Goal: Information Seeking & Learning: Check status

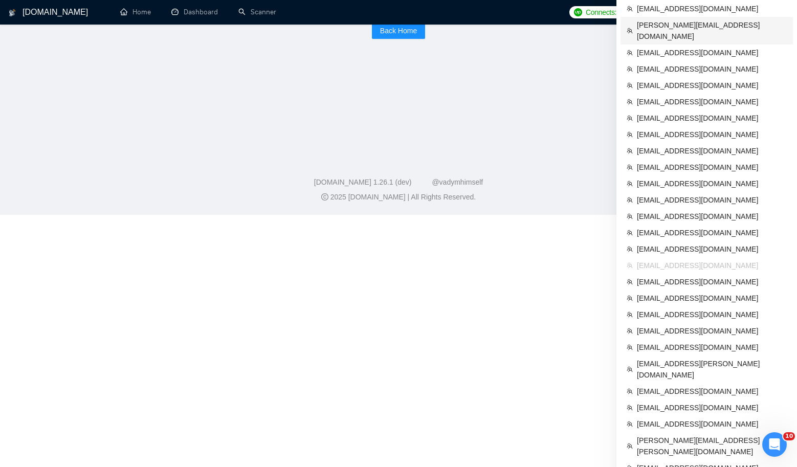
scroll to position [292, 0]
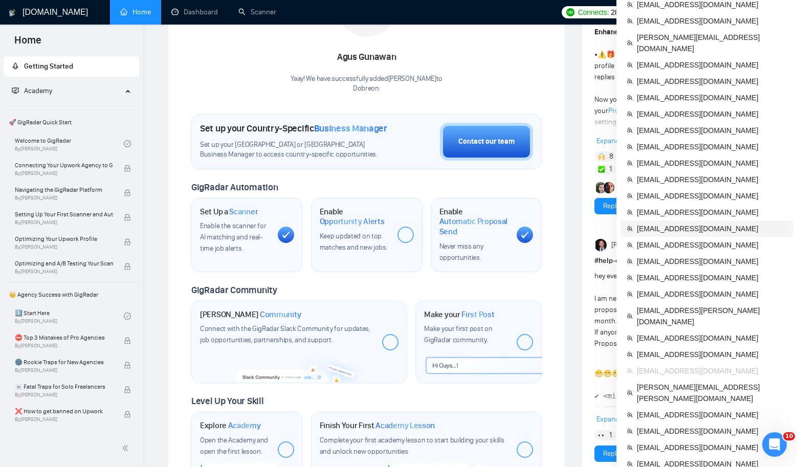
scroll to position [218, 0]
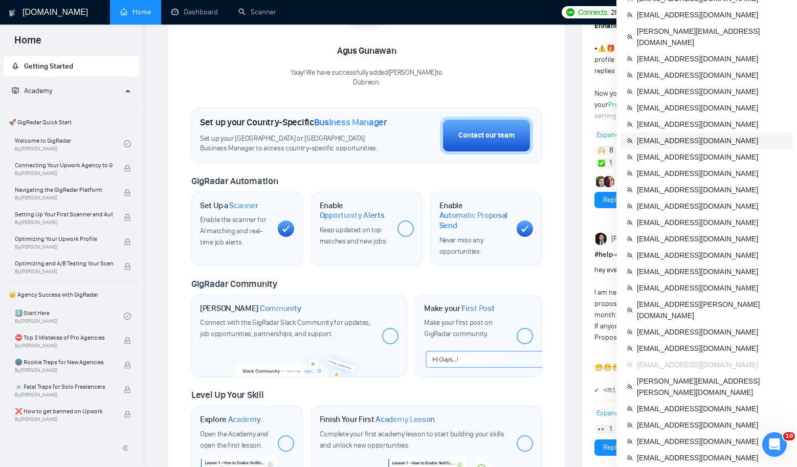
click at [683, 135] on span "[EMAIL_ADDRESS][DOMAIN_NAME]" at bounding box center [711, 140] width 150 height 11
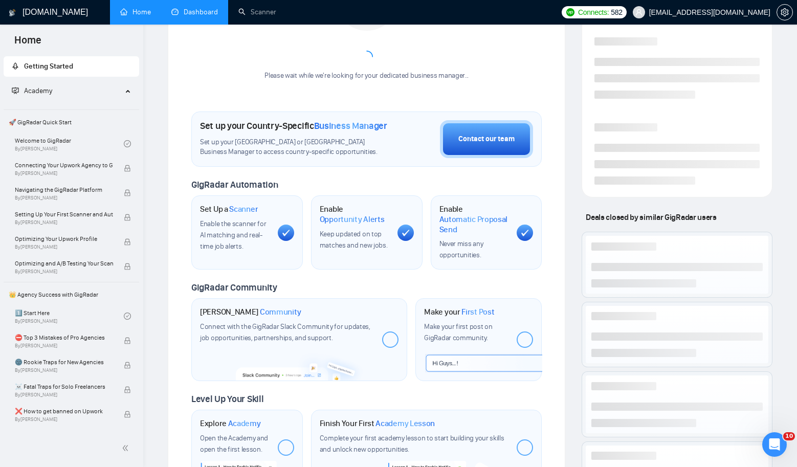
click at [210, 14] on link "Dashboard" at bounding box center [194, 12] width 47 height 9
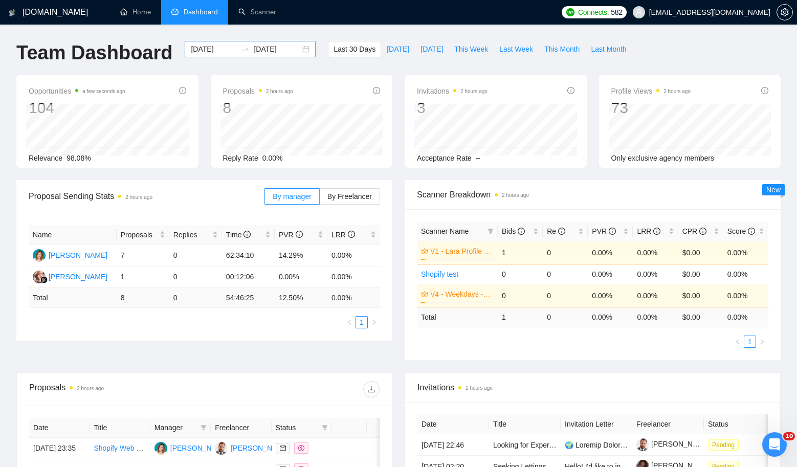
click at [301, 44] on div "[DATE] [DATE]" at bounding box center [250, 49] width 131 height 16
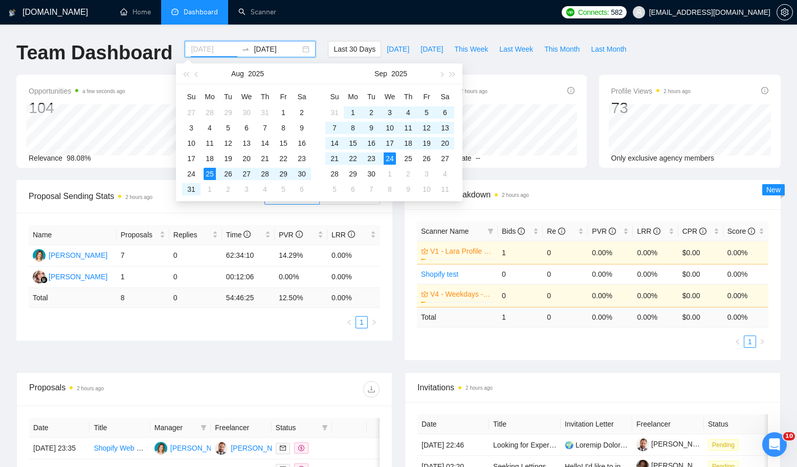
type input "[DATE]"
click at [785, 10] on icon "setting" at bounding box center [784, 12] width 8 height 8
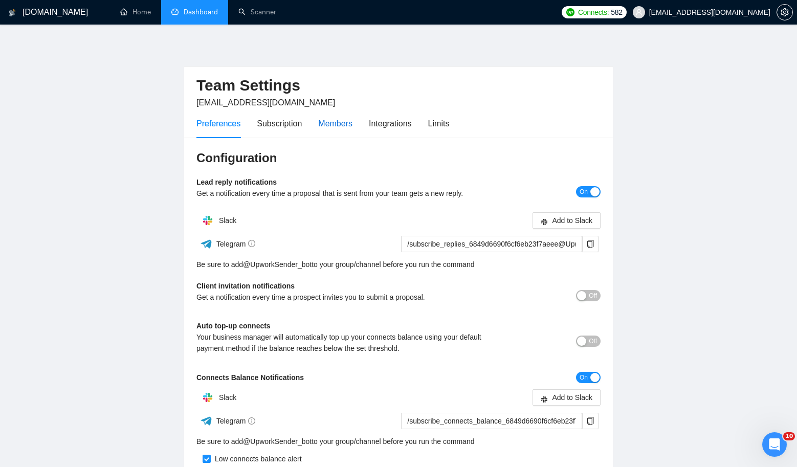
click at [345, 119] on div "Members" at bounding box center [335, 123] width 34 height 13
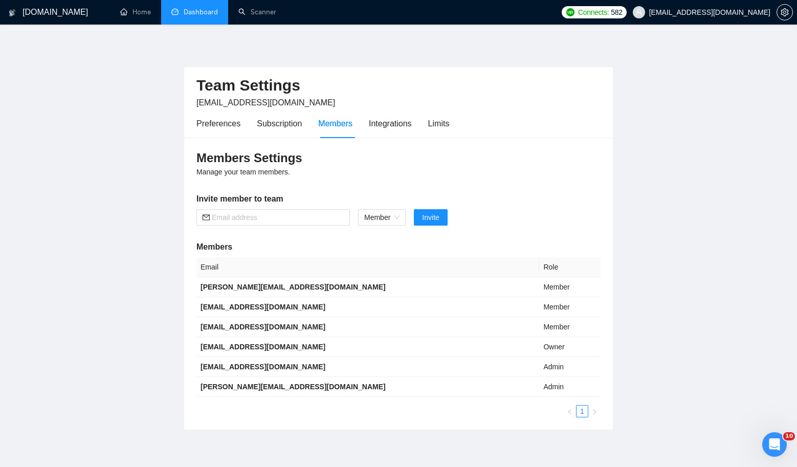
click at [427, 119] on div "Preferences Subscription Members Integrations Limits" at bounding box center [322, 123] width 253 height 29
click at [433, 125] on div "Limits" at bounding box center [438, 123] width 21 height 13
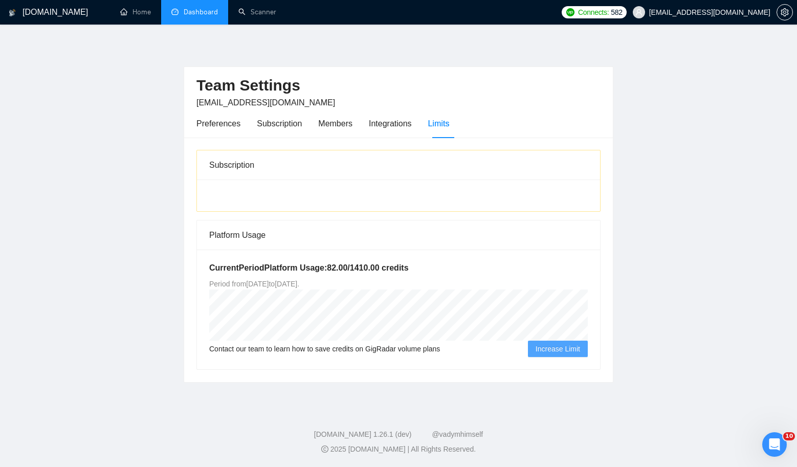
click at [185, 16] on link "Dashboard" at bounding box center [194, 12] width 47 height 9
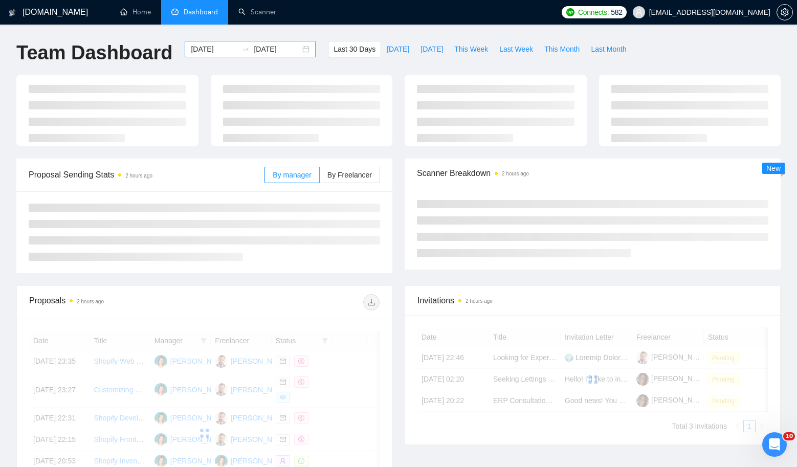
click at [297, 51] on div "[DATE] [DATE]" at bounding box center [250, 49] width 131 height 16
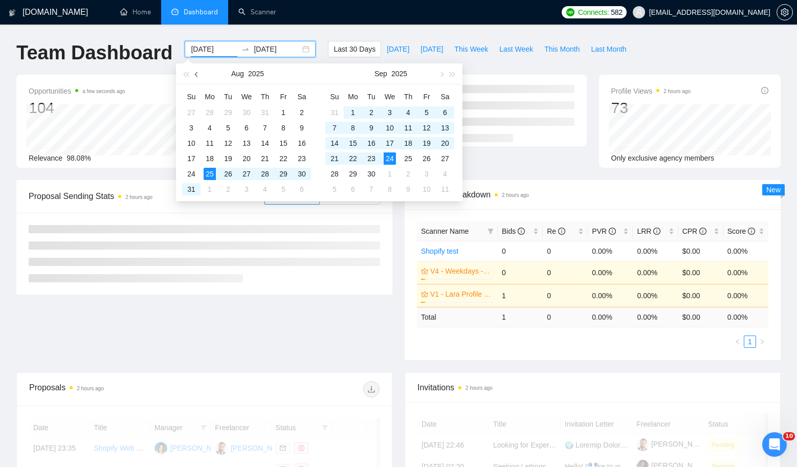
click at [196, 73] on span "button" at bounding box center [197, 74] width 5 height 5
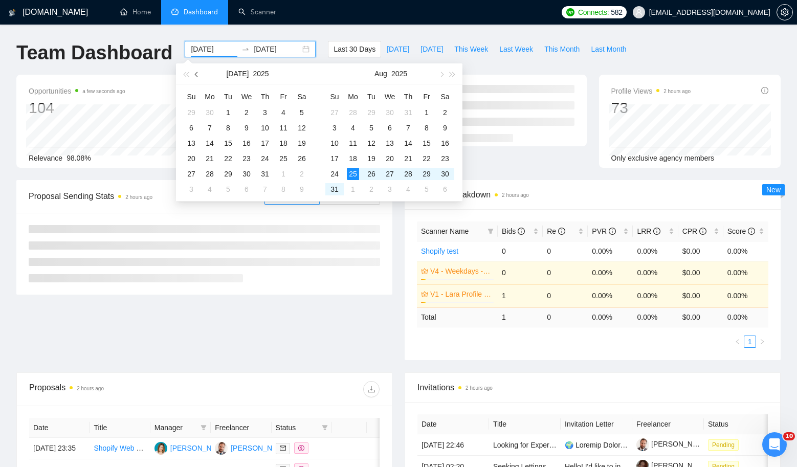
click at [196, 73] on span "button" at bounding box center [197, 74] width 5 height 5
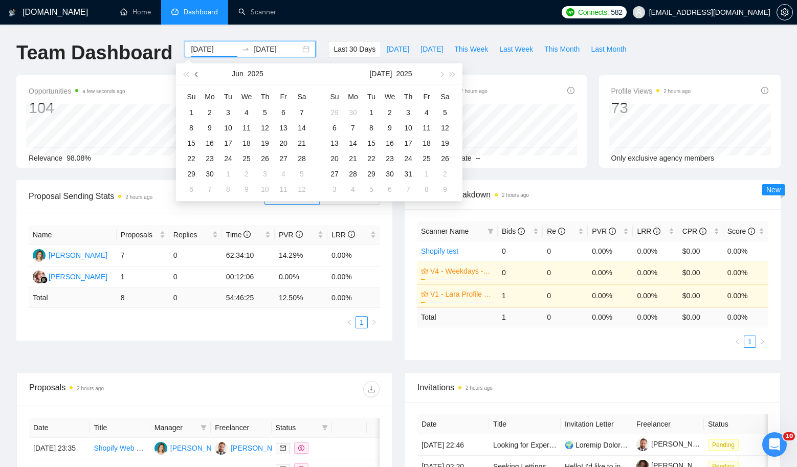
click at [196, 73] on span "button" at bounding box center [197, 74] width 5 height 5
type input "[DATE]"
click at [336, 108] on div "1" at bounding box center [334, 112] width 12 height 12
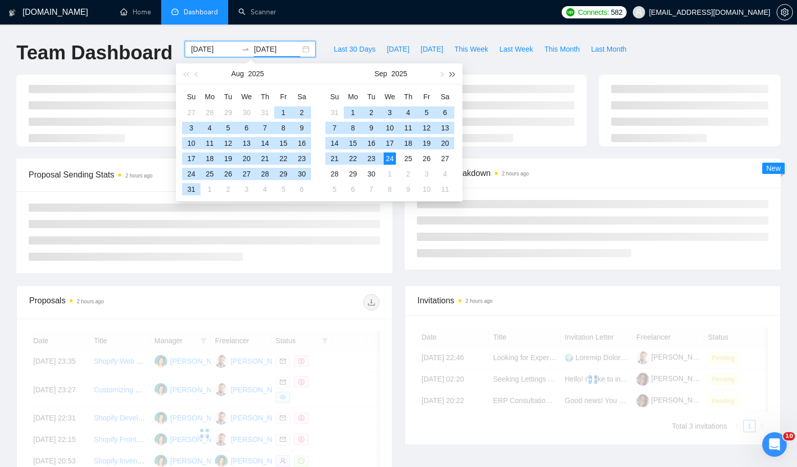
type input "[DATE]"
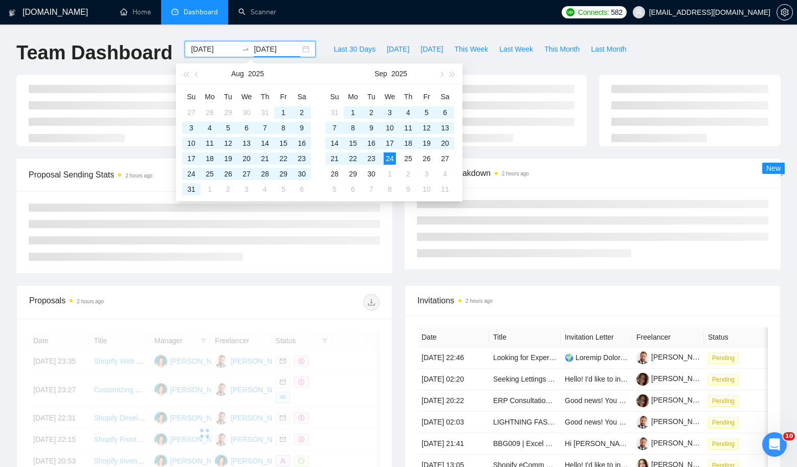
click at [507, 69] on div "Last 30 Days [DATE] [DATE] This Week Last Week This Month Last Month" at bounding box center [480, 58] width 316 height 34
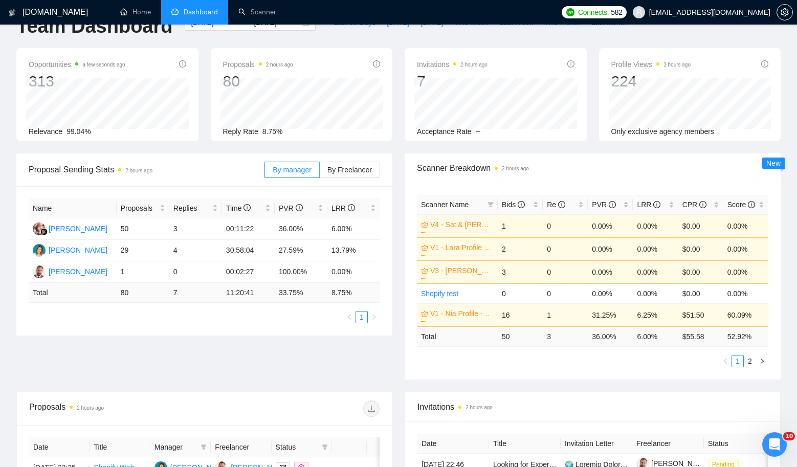
scroll to position [26, 0]
click at [264, 16] on link "Scanner" at bounding box center [257, 12] width 38 height 9
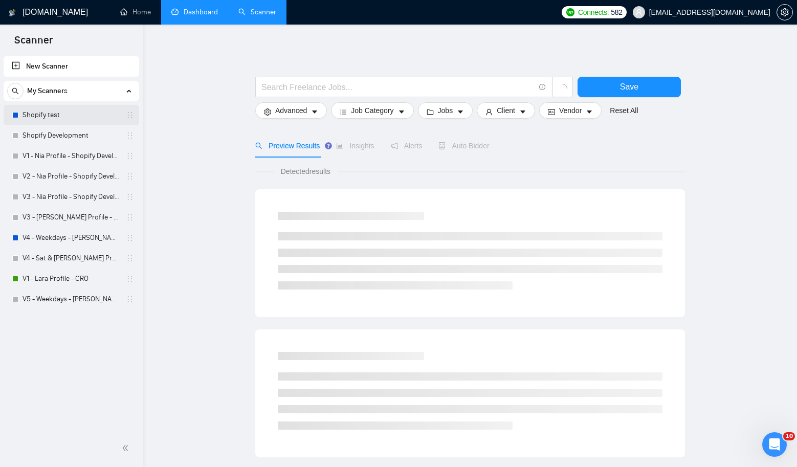
click at [52, 116] on link "Shopify test" at bounding box center [70, 115] width 97 height 20
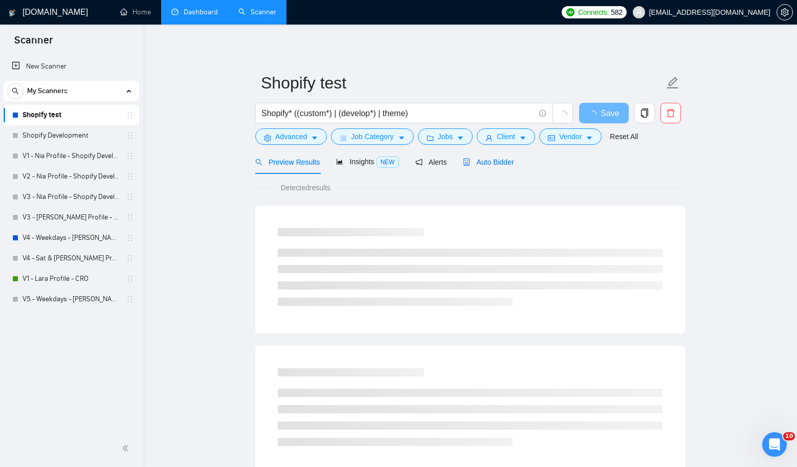
click at [474, 167] on div "Auto Bidder" at bounding box center [488, 161] width 51 height 11
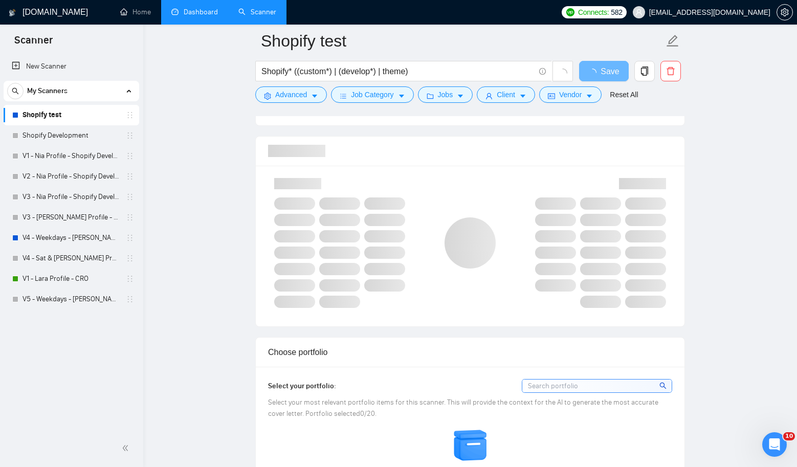
scroll to position [726, 0]
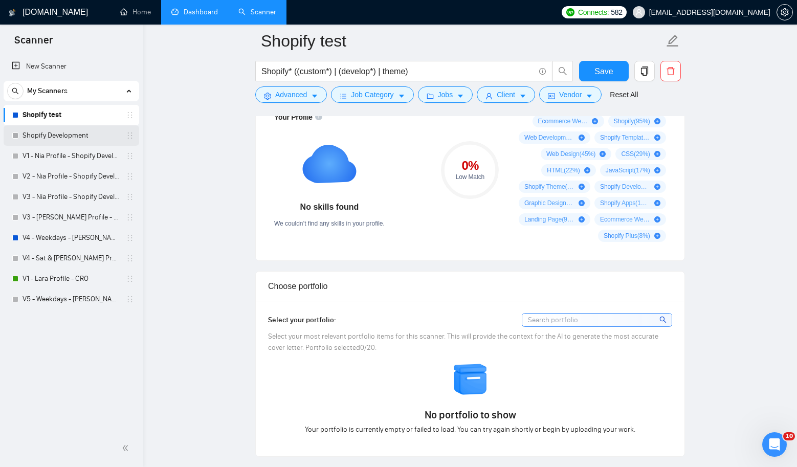
click at [75, 136] on link "Shopify Development" at bounding box center [70, 135] width 97 height 20
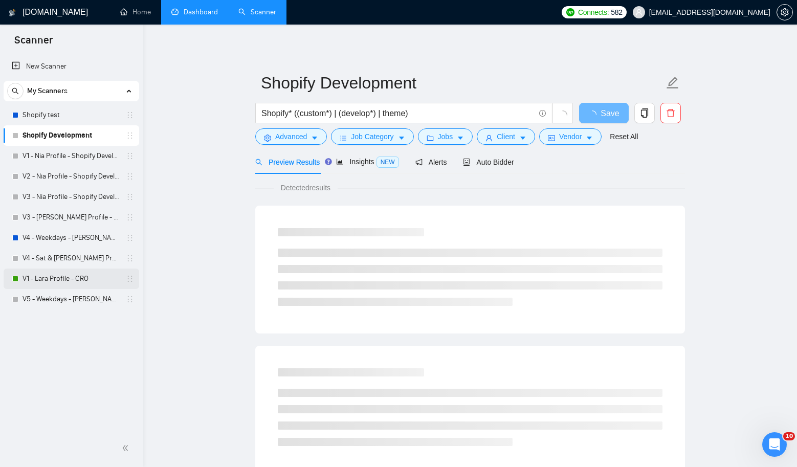
click at [57, 280] on link "V1 - Lara Profile - CRO" at bounding box center [70, 278] width 97 height 20
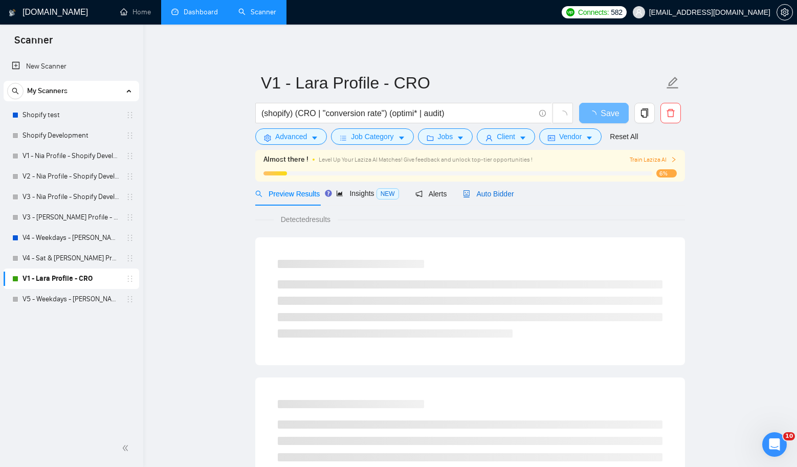
click at [509, 198] on div "Auto Bidder" at bounding box center [488, 193] width 51 height 11
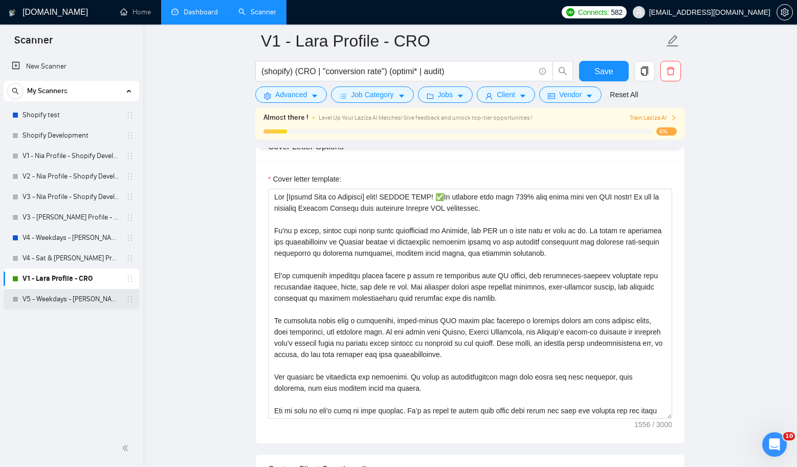
click at [69, 307] on link "V5 - Weekdays - [PERSON_NAME] Profile - Shopify Development" at bounding box center [70, 299] width 97 height 20
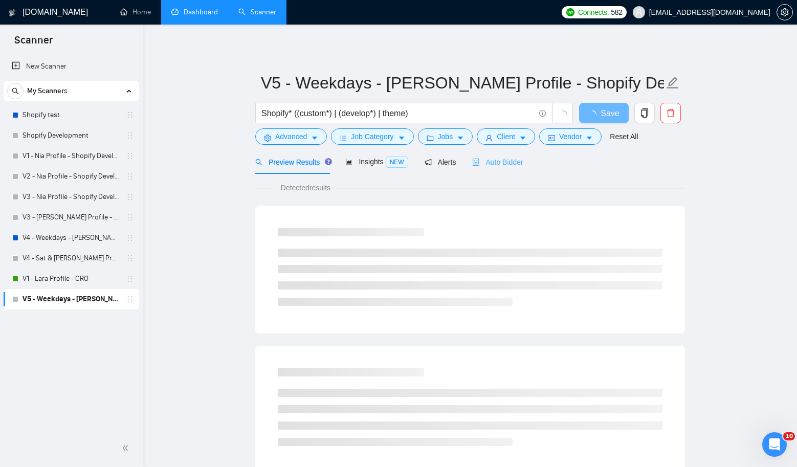
click at [522, 155] on div "Auto Bidder" at bounding box center [497, 162] width 51 height 24
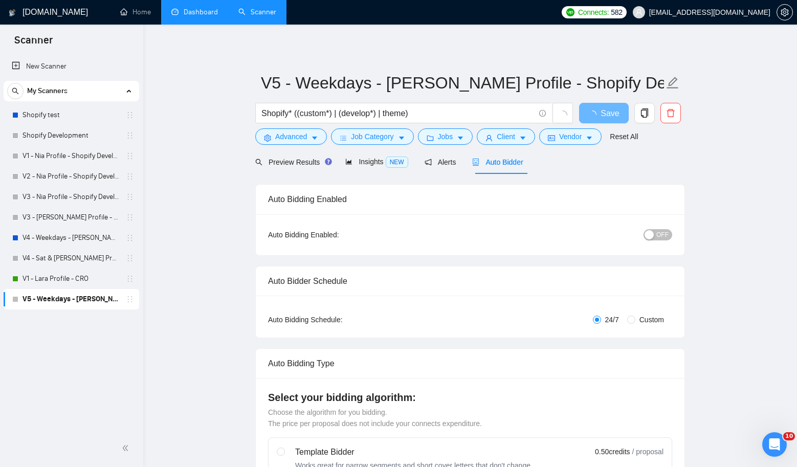
radio input "false"
radio input "true"
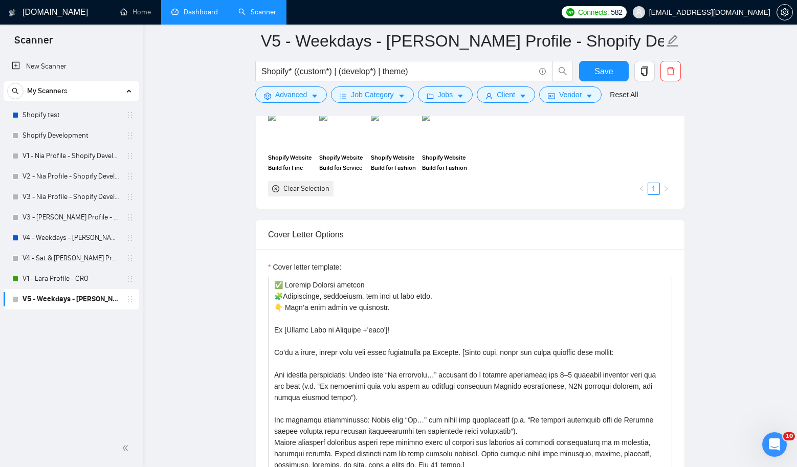
scroll to position [1178, 0]
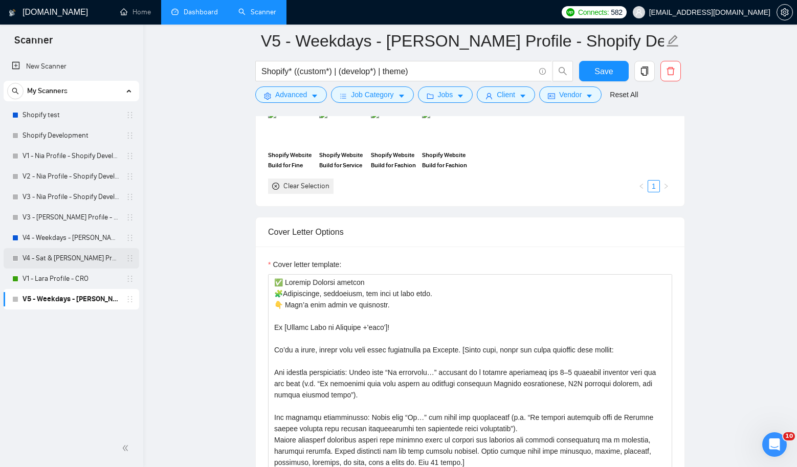
click at [61, 254] on link "V4 - Sat & [PERSON_NAME] Profile - Shopify Development" at bounding box center [70, 258] width 97 height 20
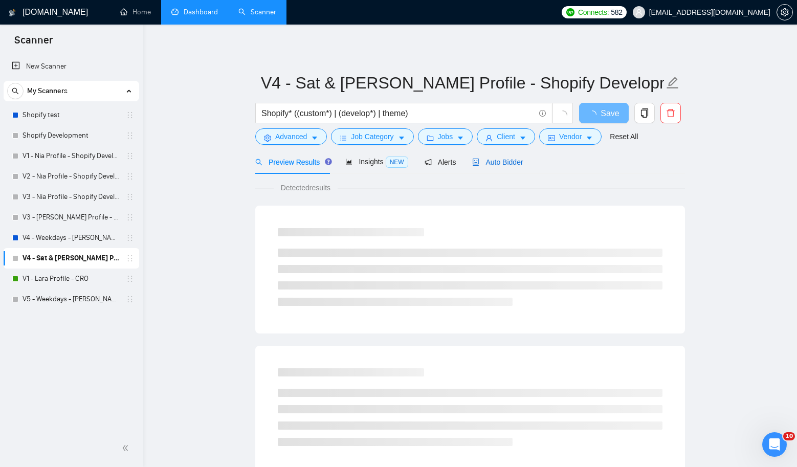
click at [501, 162] on span "Auto Bidder" at bounding box center [497, 162] width 51 height 8
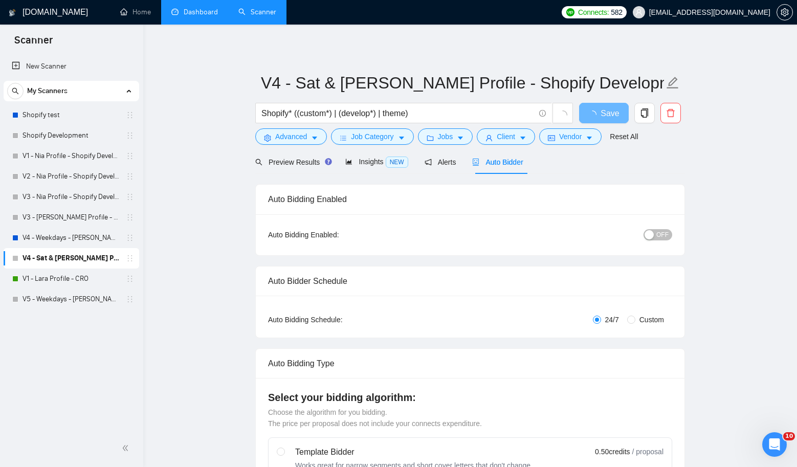
radio input "false"
radio input "true"
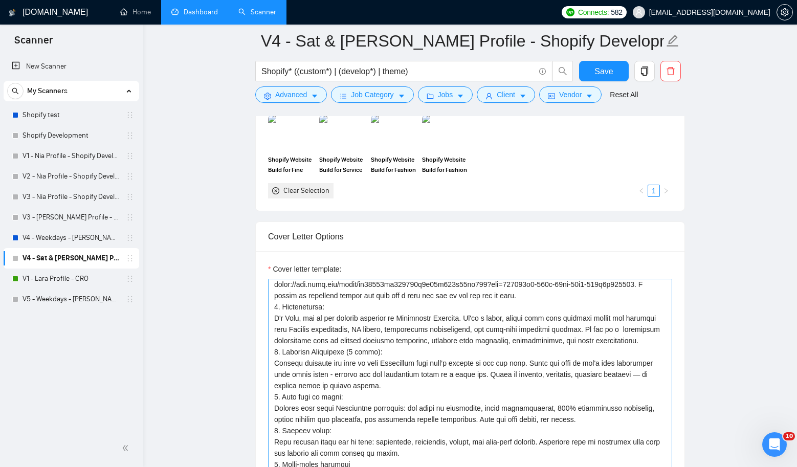
scroll to position [318, 0]
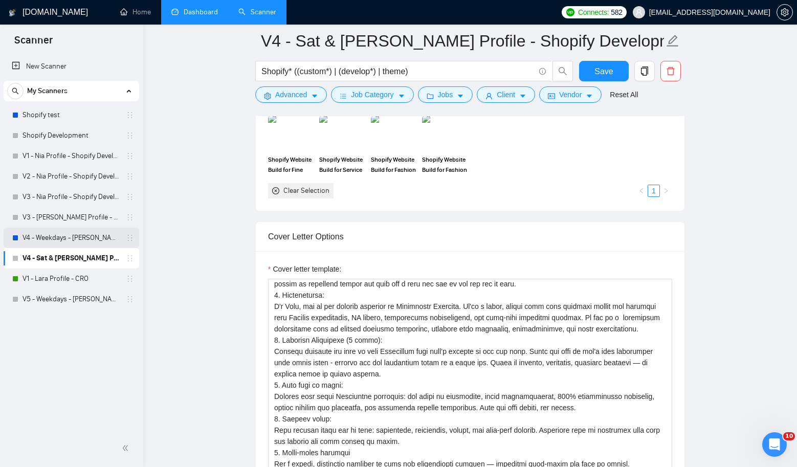
click at [78, 235] on link "V4 - Weekdays - [PERSON_NAME] Profile - Shopify Development" at bounding box center [70, 238] width 97 height 20
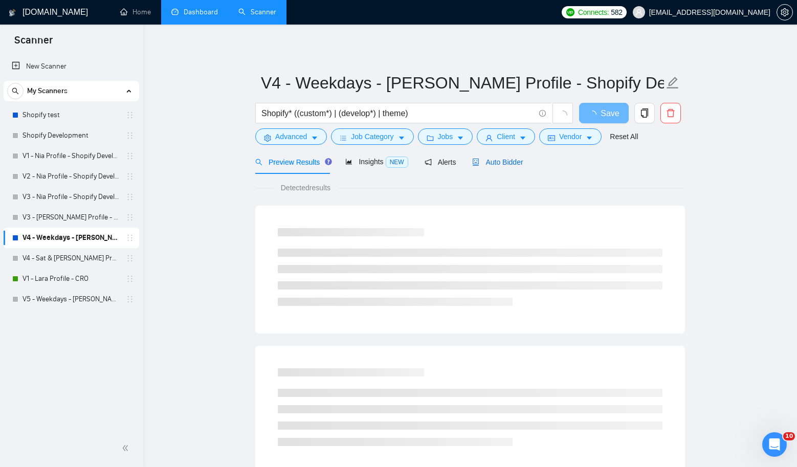
click at [505, 163] on span "Auto Bidder" at bounding box center [497, 162] width 51 height 8
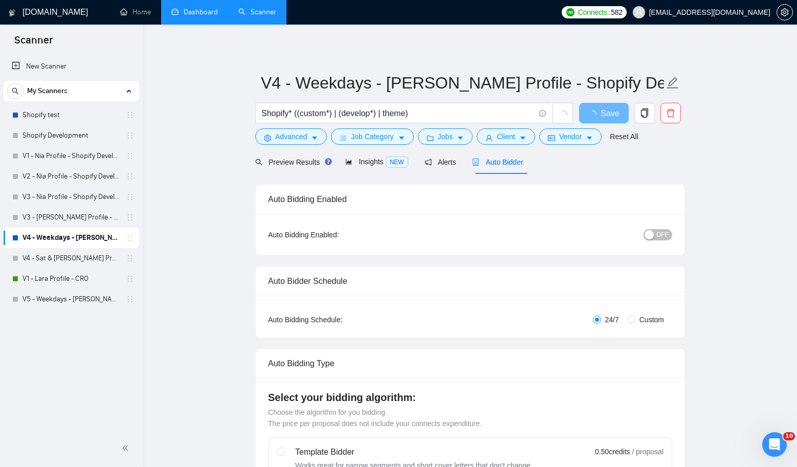
radio input "false"
radio input "true"
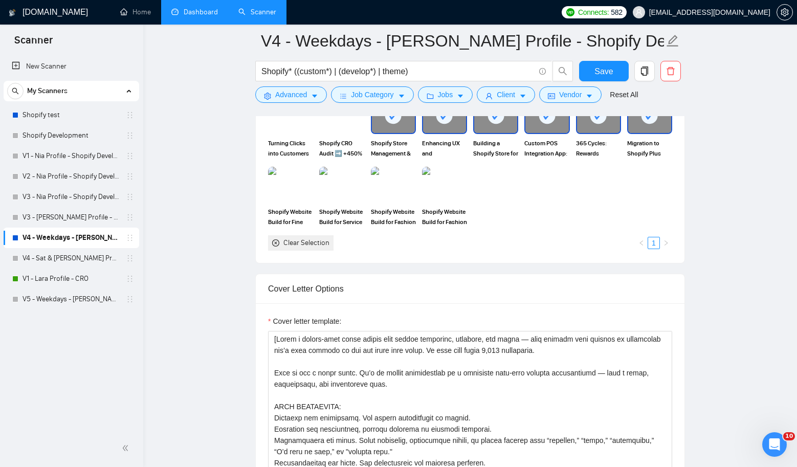
scroll to position [1141, 0]
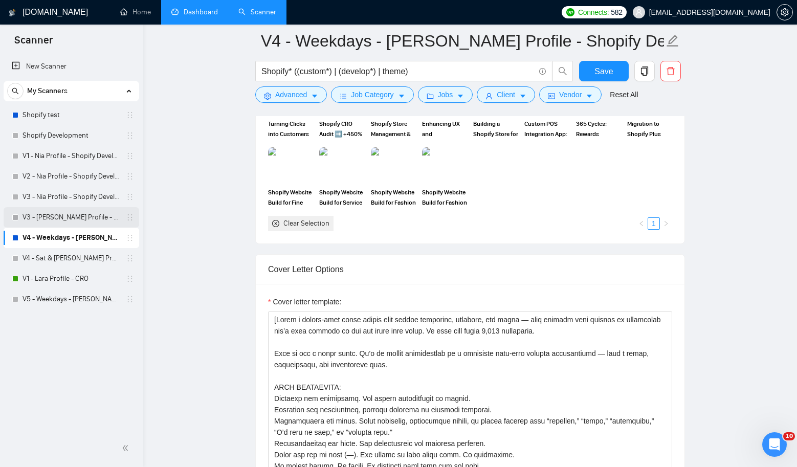
click at [63, 221] on link "V3 - [PERSON_NAME] Profile - Shopify Development" at bounding box center [70, 217] width 97 height 20
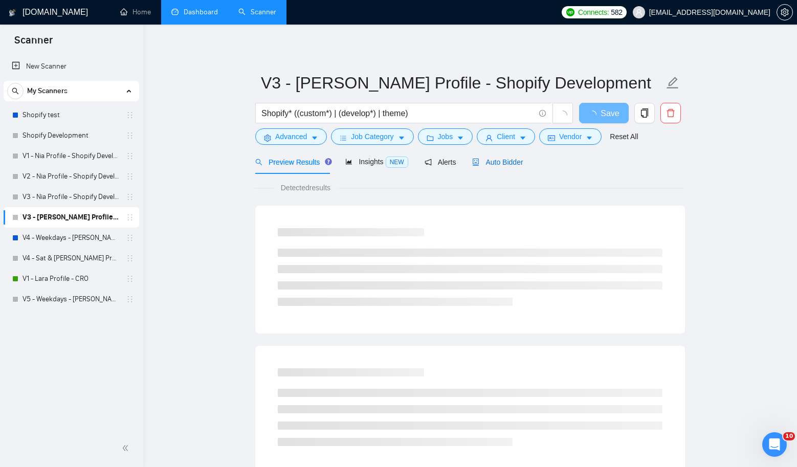
click at [520, 167] on div "Auto Bidder" at bounding box center [497, 161] width 51 height 11
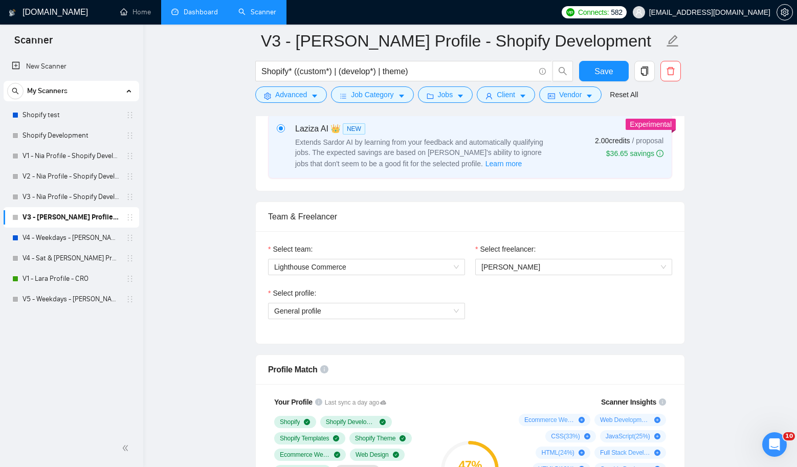
scroll to position [420, 0]
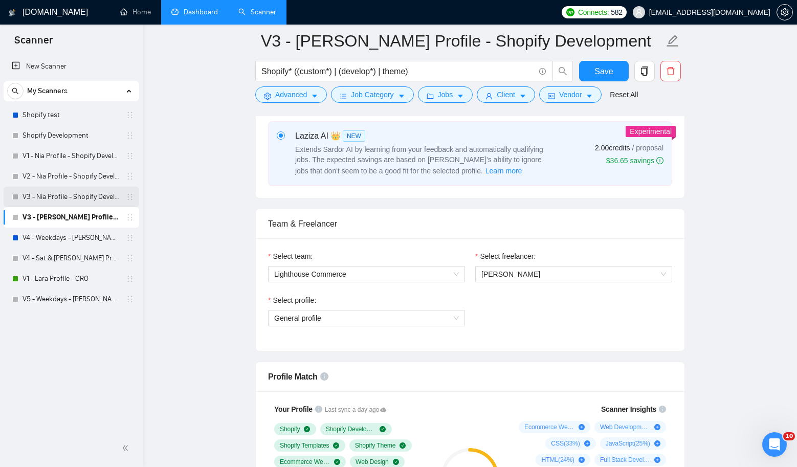
click at [90, 200] on link "V3 - Nia Profile - Shopify Development" at bounding box center [70, 197] width 97 height 20
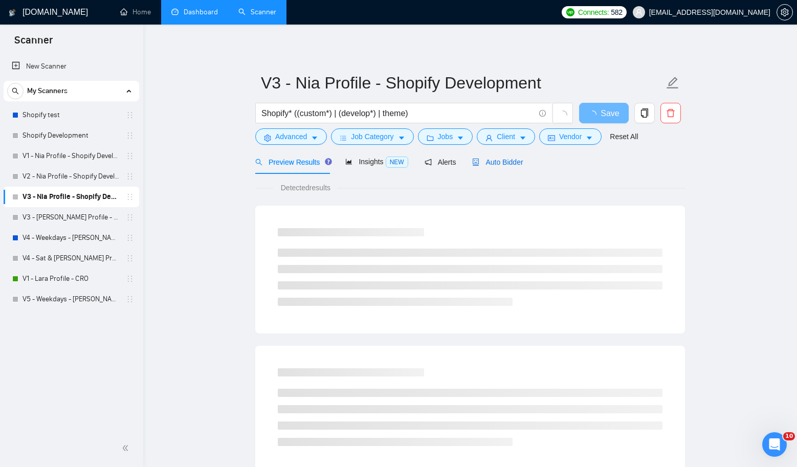
click at [497, 161] on span "Auto Bidder" at bounding box center [497, 162] width 51 height 8
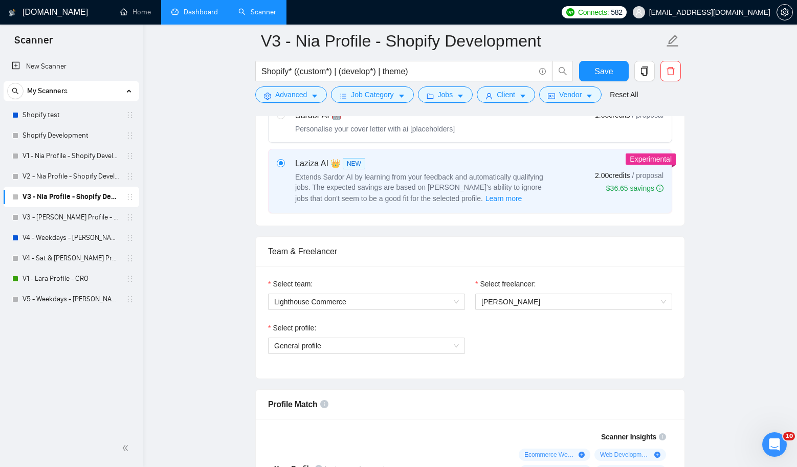
scroll to position [313, 0]
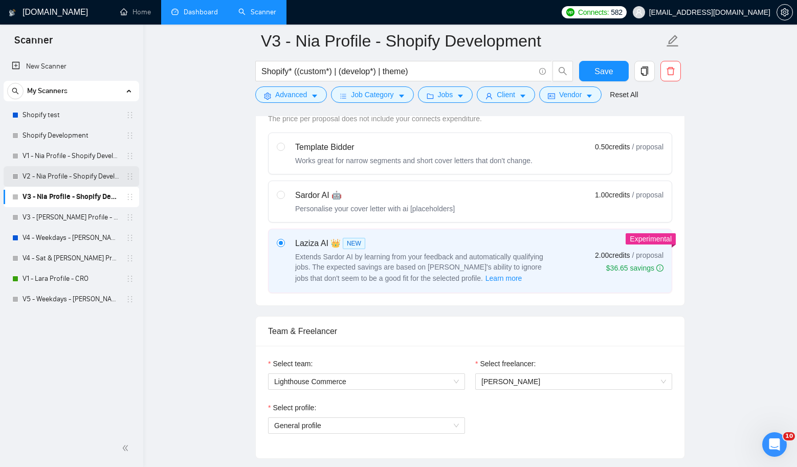
click at [93, 174] on link "V2 - Nia Profile - Shopify Development" at bounding box center [70, 176] width 97 height 20
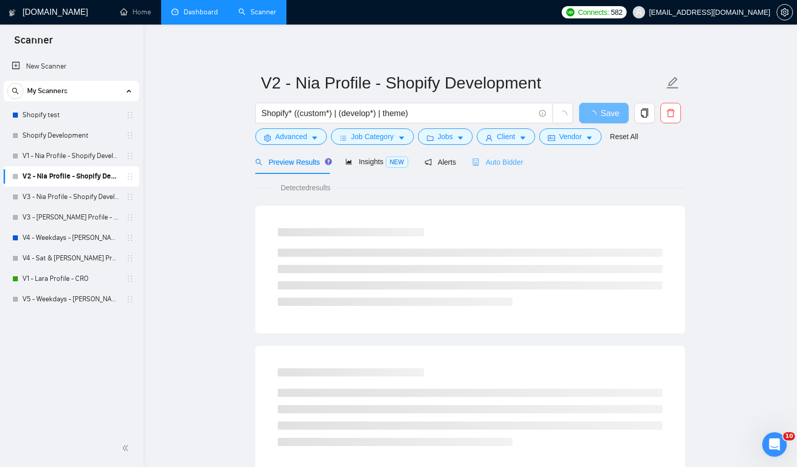
click at [494, 172] on div "Auto Bidder" at bounding box center [497, 162] width 51 height 24
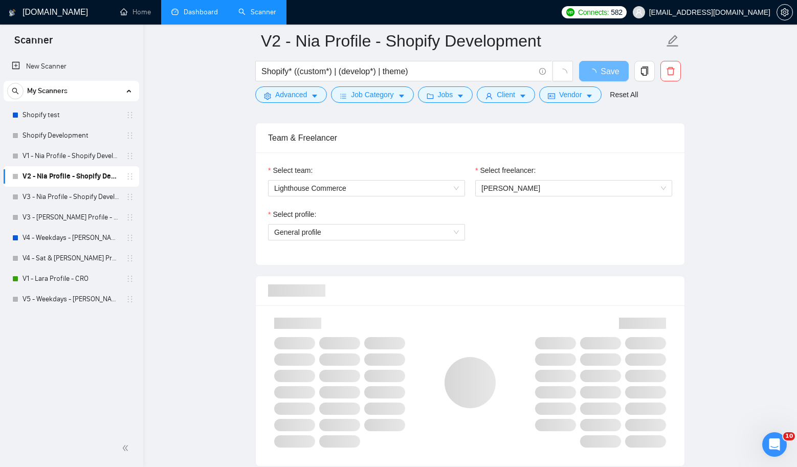
scroll to position [476, 0]
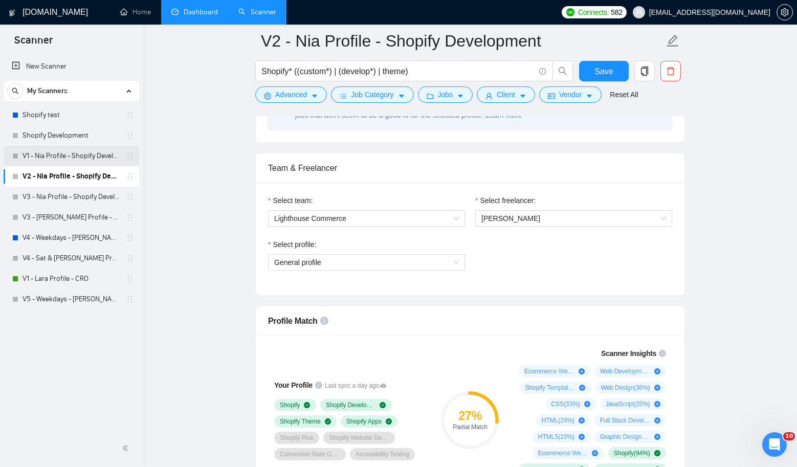
click at [77, 151] on link "V1 - Nia Profile - Shopify Development" at bounding box center [70, 156] width 97 height 20
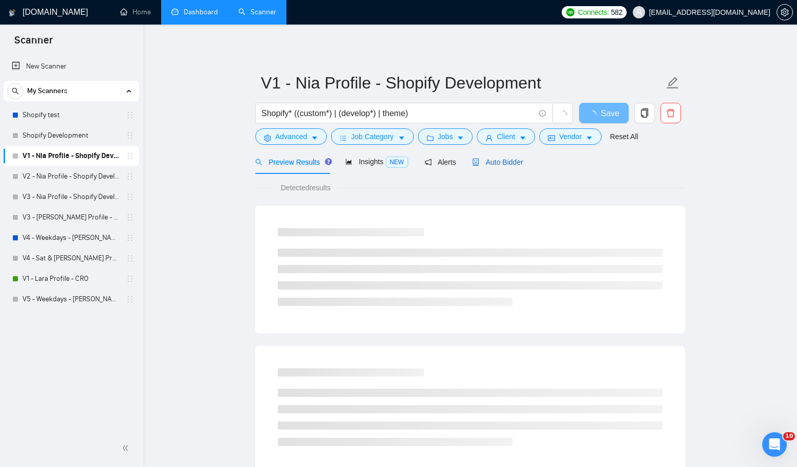
click at [517, 161] on span "Auto Bidder" at bounding box center [497, 162] width 51 height 8
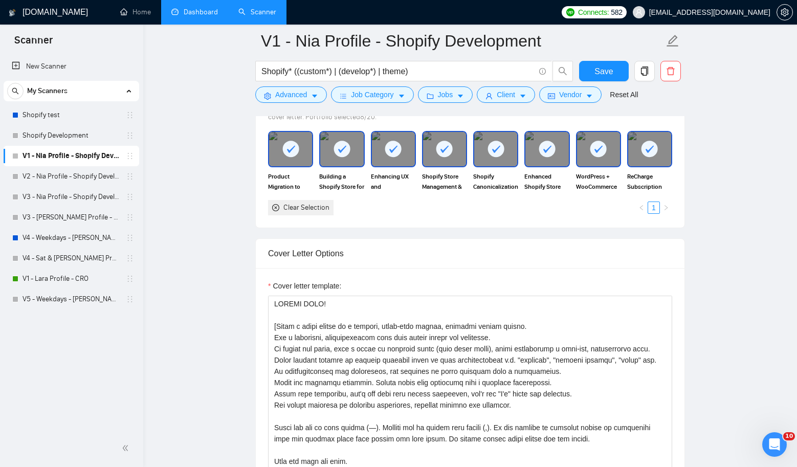
scroll to position [986, 0]
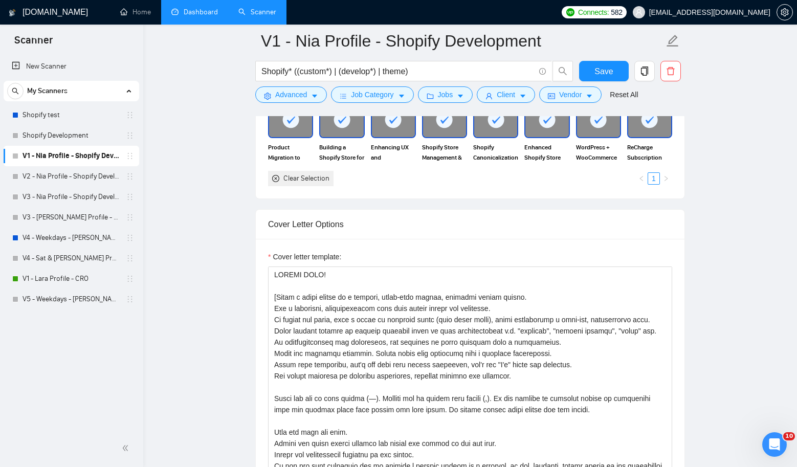
click at [84, 130] on link "Shopify Development" at bounding box center [70, 135] width 97 height 20
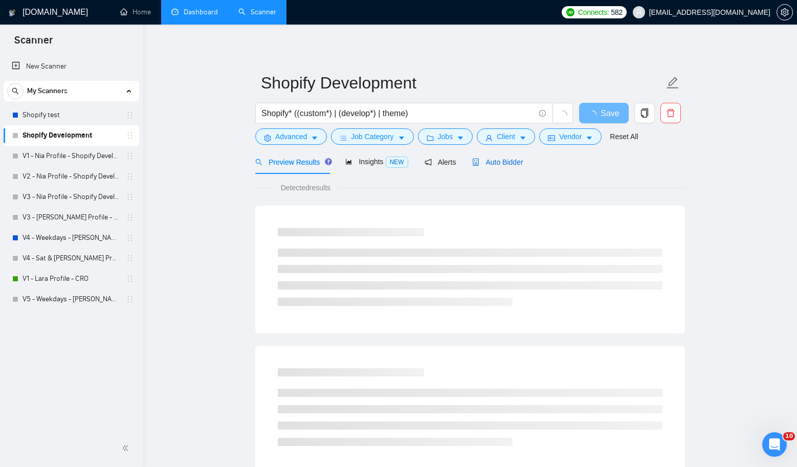
click at [499, 162] on span "Auto Bidder" at bounding box center [497, 162] width 51 height 8
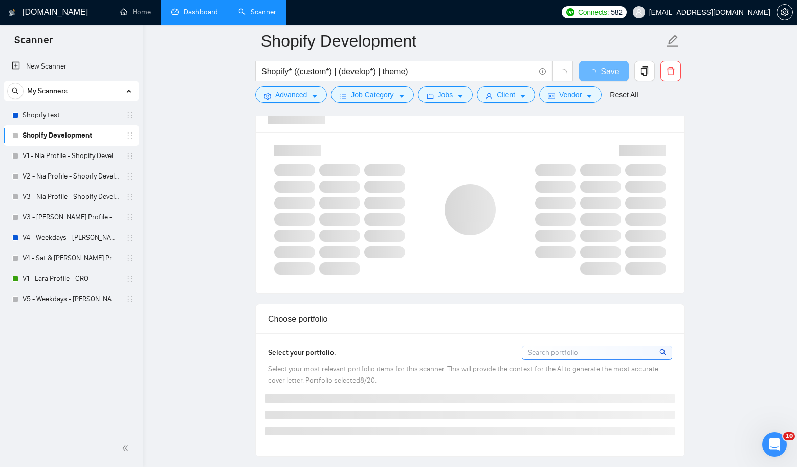
scroll to position [1031, 0]
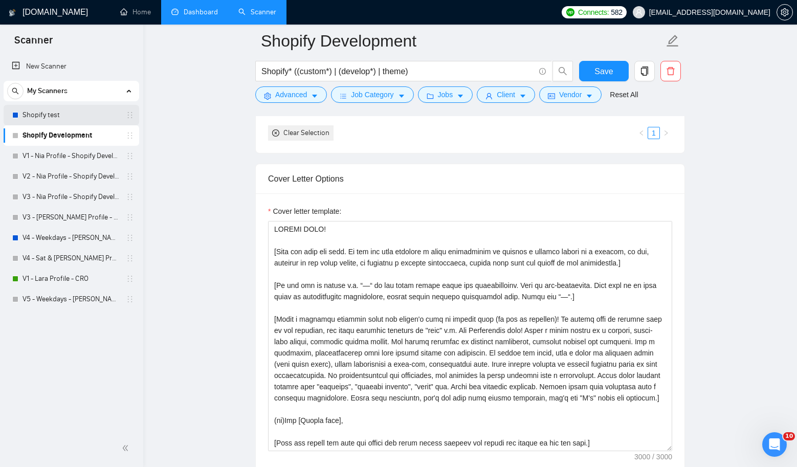
click at [78, 120] on link "Shopify test" at bounding box center [70, 115] width 97 height 20
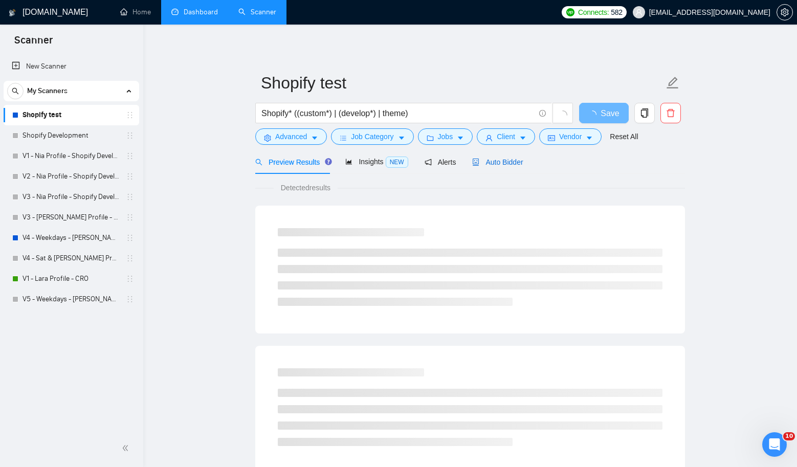
click at [497, 162] on span "Auto Bidder" at bounding box center [497, 162] width 51 height 8
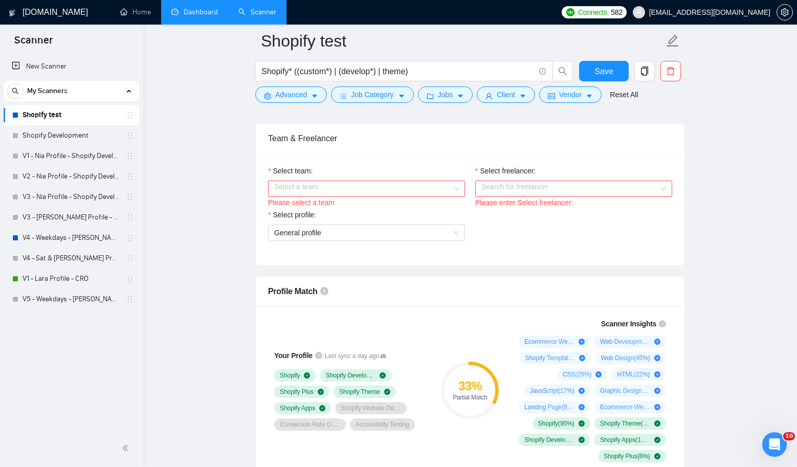
scroll to position [512, 0]
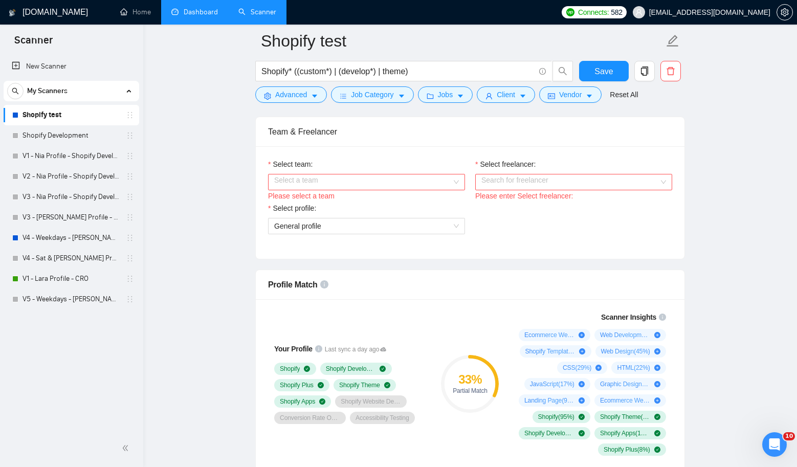
click at [201, 8] on link "Dashboard" at bounding box center [194, 12] width 47 height 9
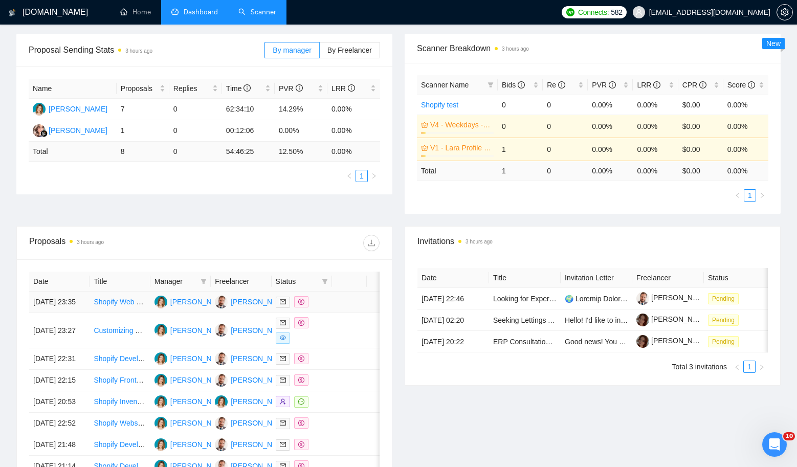
scroll to position [100, 0]
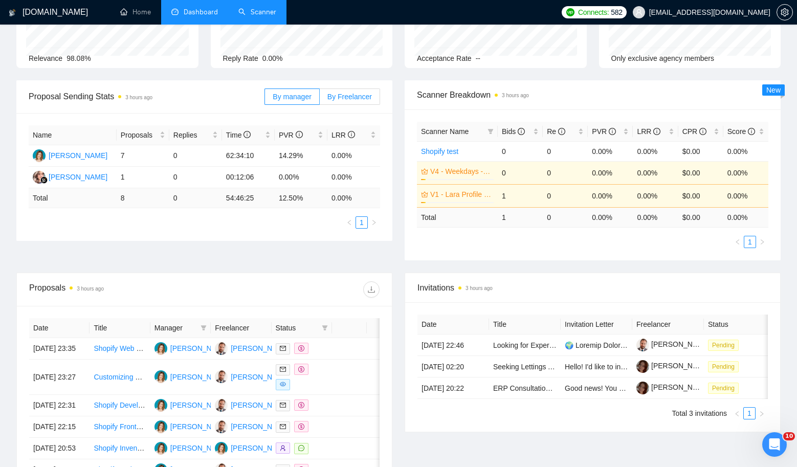
click at [359, 93] on span "By Freelancer" at bounding box center [349, 97] width 44 height 8
click at [320, 99] on input "By Freelancer" at bounding box center [320, 99] width 0 height 0
click at [345, 354] on td at bounding box center [349, 348] width 35 height 21
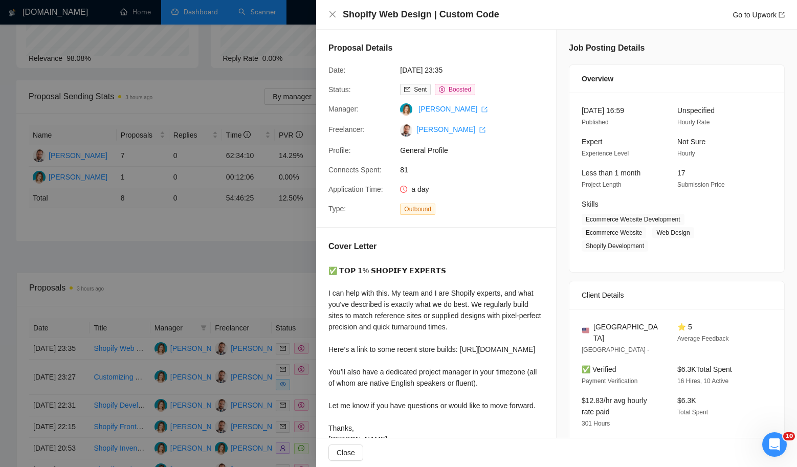
click at [249, 289] on div at bounding box center [398, 233] width 797 height 467
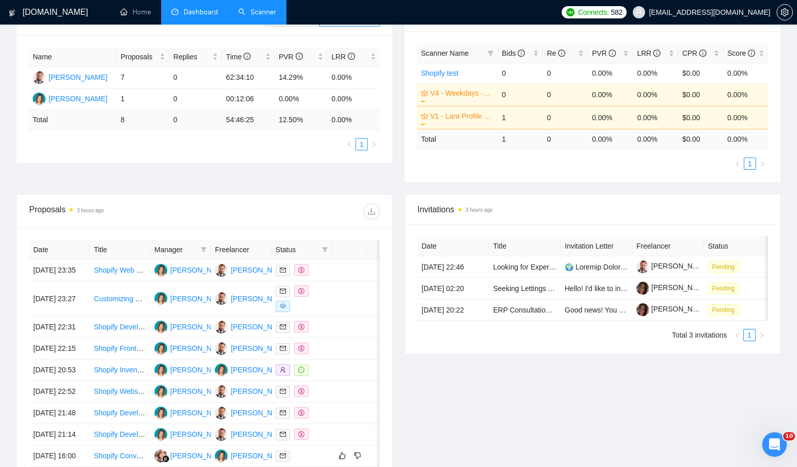
scroll to position [188, 0]
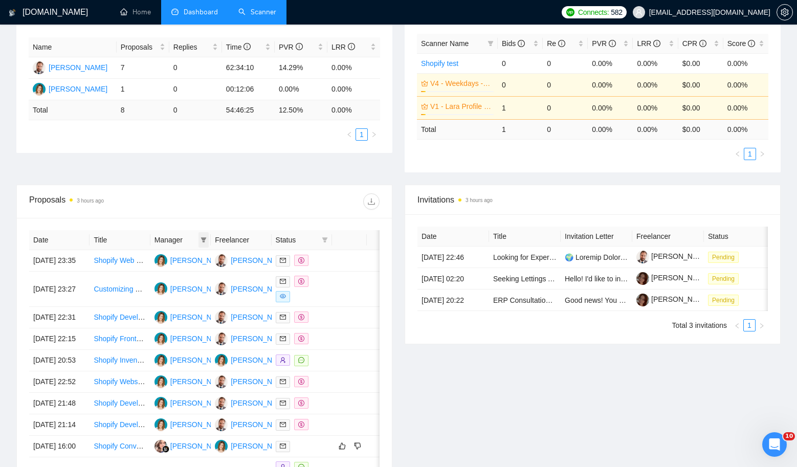
click at [205, 237] on icon "filter" at bounding box center [204, 239] width 6 height 5
click at [147, 279] on label at bounding box center [145, 275] width 8 height 11
click at [147, 279] on input "checkbox" at bounding box center [145, 275] width 8 height 8
click at [145, 276] on input "checkbox" at bounding box center [145, 275] width 8 height 8
checkbox input "true"
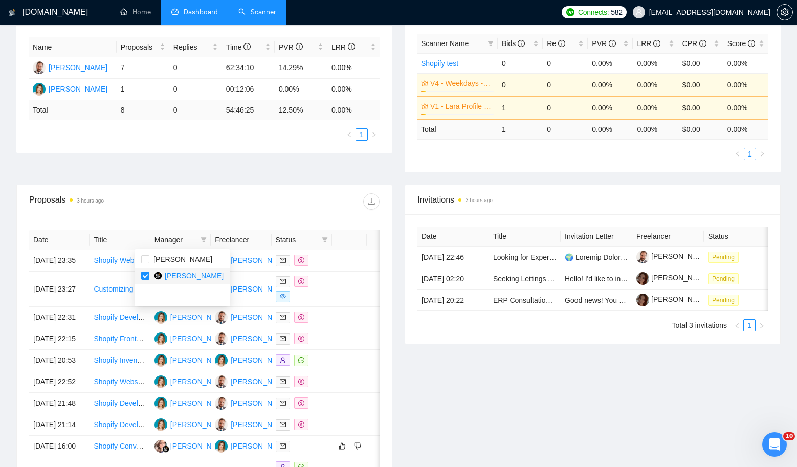
click at [273, 208] on div at bounding box center [291, 201] width 175 height 16
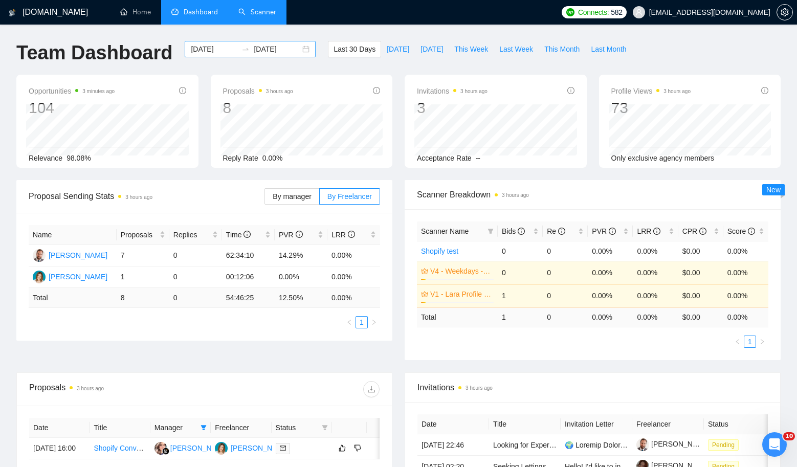
click at [302, 50] on div "[DATE] [DATE]" at bounding box center [250, 49] width 131 height 16
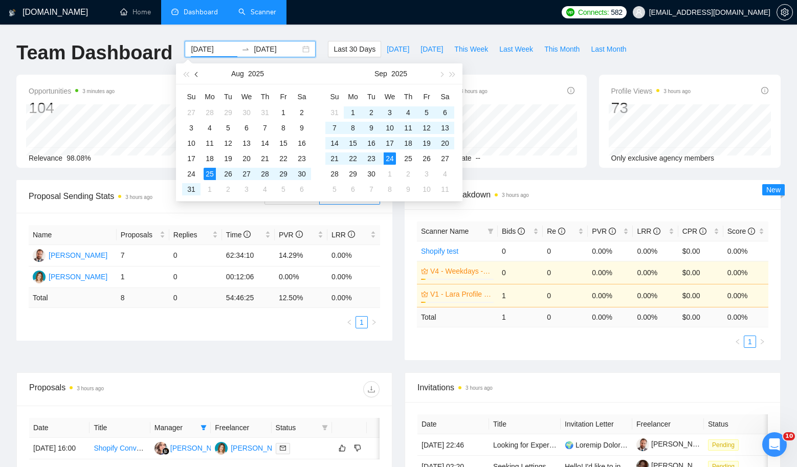
click at [201, 76] on button "button" at bounding box center [196, 73] width 11 height 20
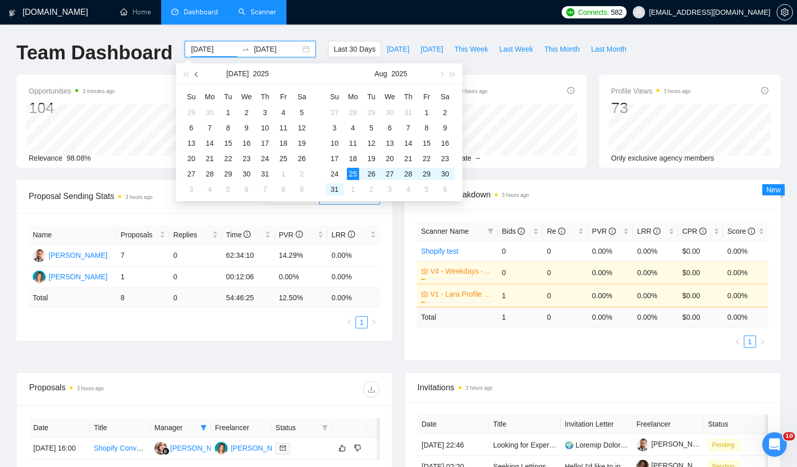
click at [201, 76] on button "button" at bounding box center [196, 73] width 11 height 20
type input "[DATE]"
click at [270, 107] on div "5" at bounding box center [265, 112] width 12 height 12
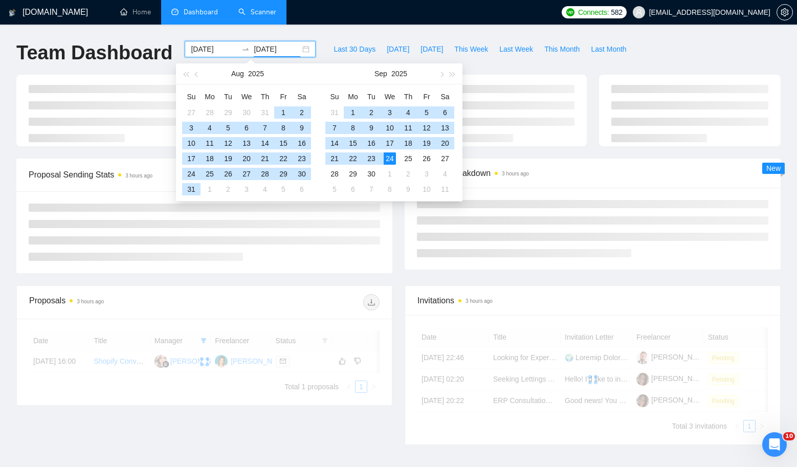
type input "[DATE]"
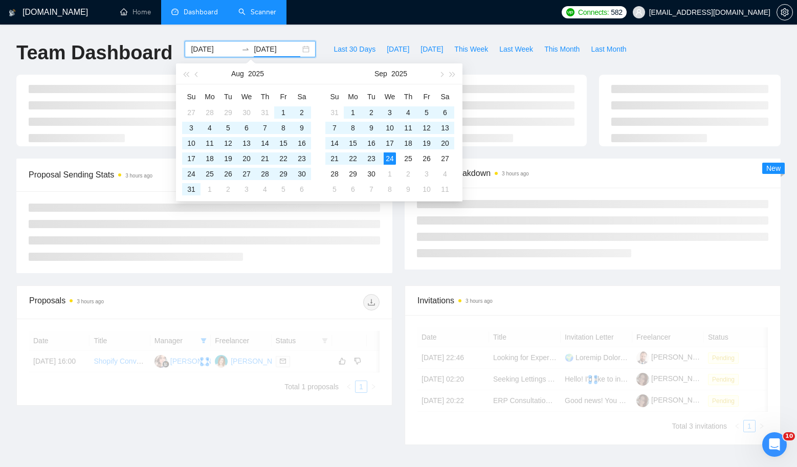
click at [369, 284] on div "Proposal Sending Stats 3 hours ago By manager By Freelancer Scanner Breakdown 3…" at bounding box center [398, 221] width 776 height 127
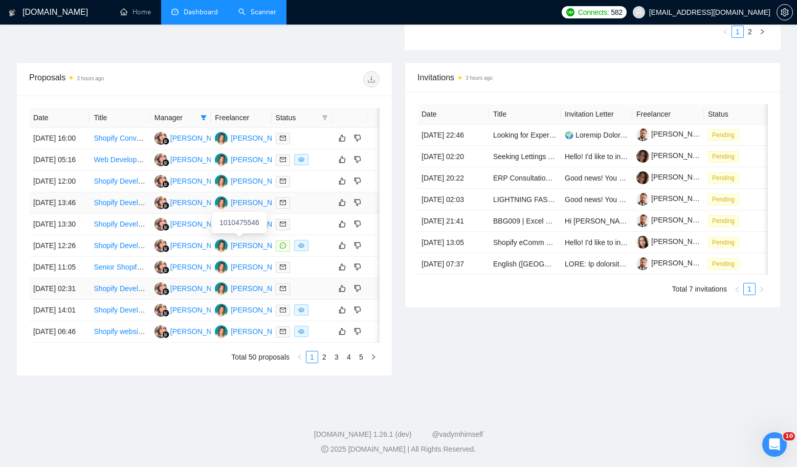
scroll to position [399, 0]
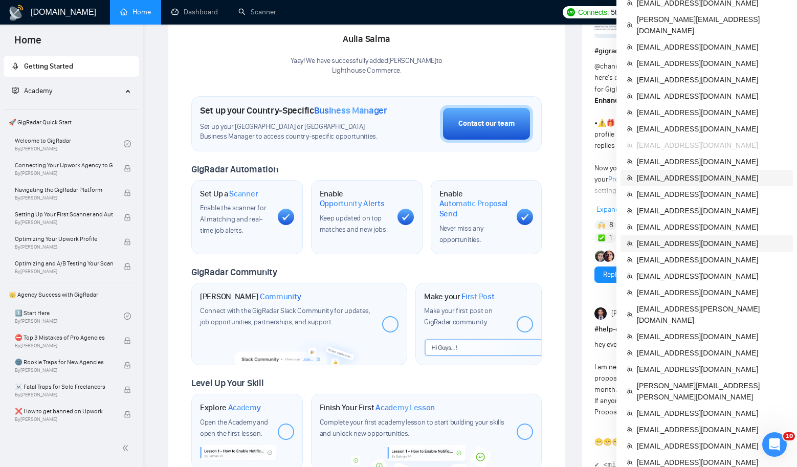
scroll to position [225, 0]
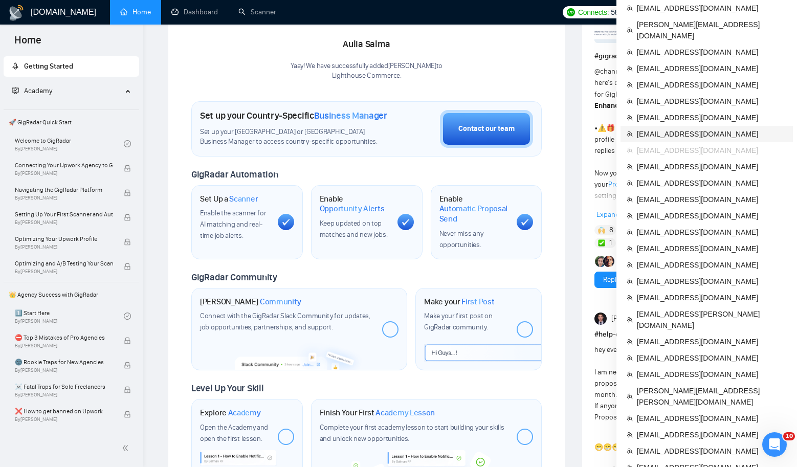
click at [669, 128] on span "[EMAIL_ADDRESS][DOMAIN_NAME]" at bounding box center [711, 133] width 150 height 11
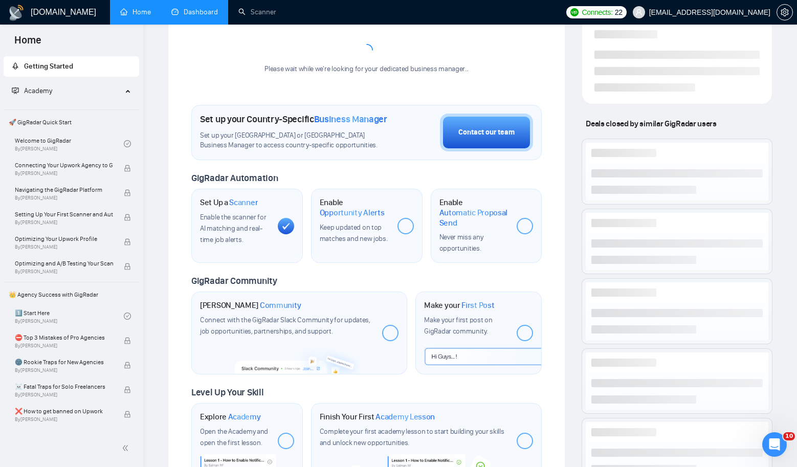
click at [199, 15] on link "Dashboard" at bounding box center [194, 12] width 47 height 9
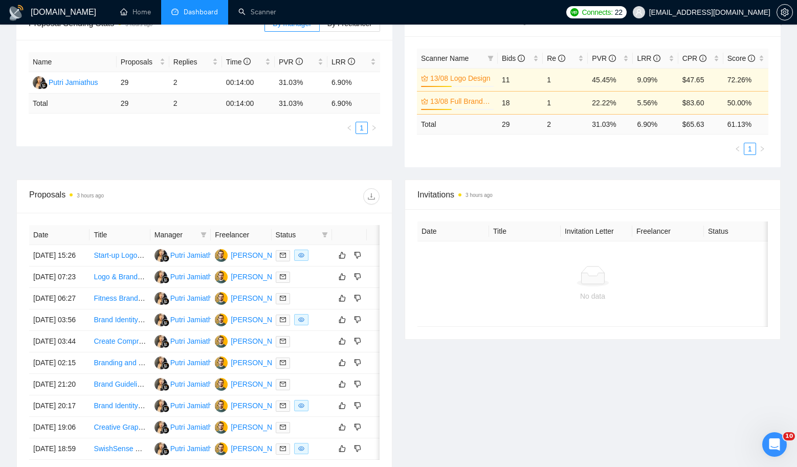
scroll to position [174, 0]
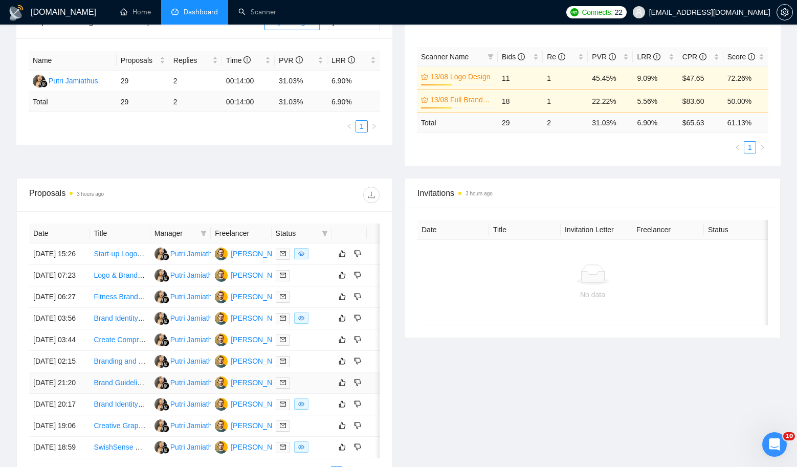
drag, startPoint x: 249, startPoint y: 257, endPoint x: 242, endPoint y: 459, distance: 202.1
click at [0, 0] on div "GigRadar.io Home Dashboard Scanner Connects: 22 info@karimweb.com Team Dashboar…" at bounding box center [398, 204] width 797 height 757
